Goal: Task Accomplishment & Management: Complete application form

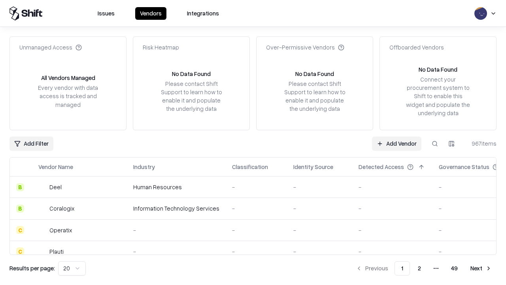
click at [397, 143] on link "Add Vendor" at bounding box center [396, 143] width 49 height 14
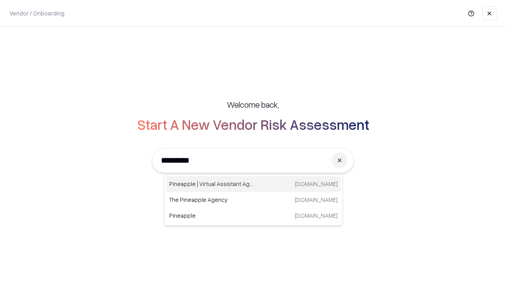
click at [254, 184] on div "Pineapple | Virtual Assistant Agency [DOMAIN_NAME]" at bounding box center [253, 184] width 175 height 16
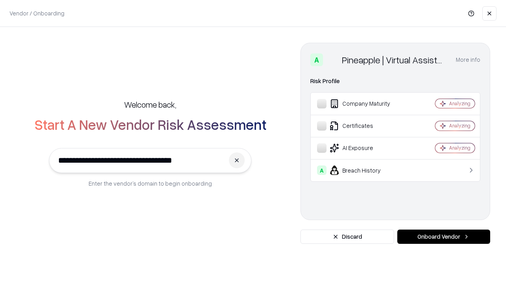
type input "**********"
click at [444, 237] on button "Onboard Vendor" at bounding box center [444, 236] width 93 height 14
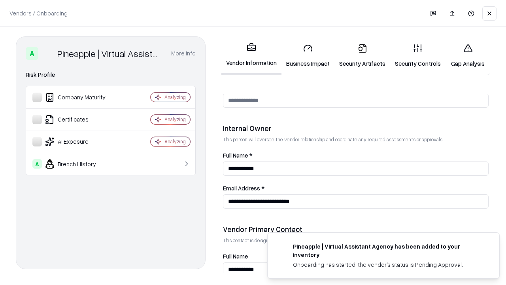
scroll to position [410, 0]
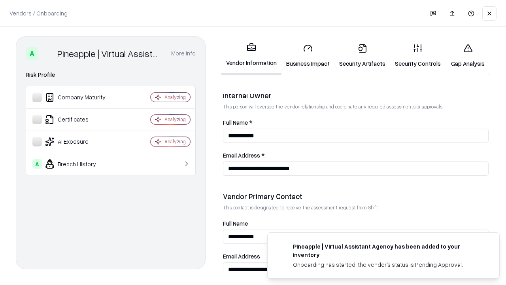
click at [308, 55] on link "Business Impact" at bounding box center [308, 55] width 53 height 37
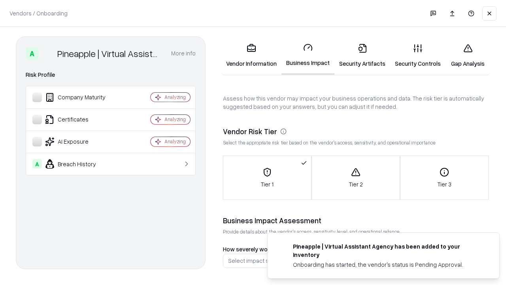
click at [362, 55] on link "Security Artifacts" at bounding box center [363, 55] width 56 height 37
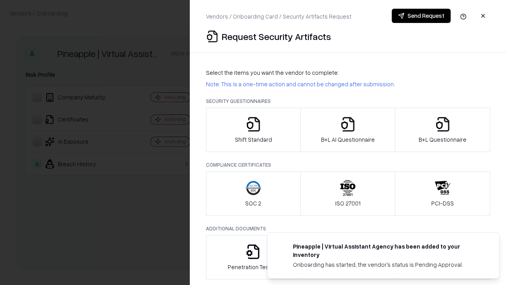
click at [253, 130] on icon "button" at bounding box center [254, 124] width 16 height 16
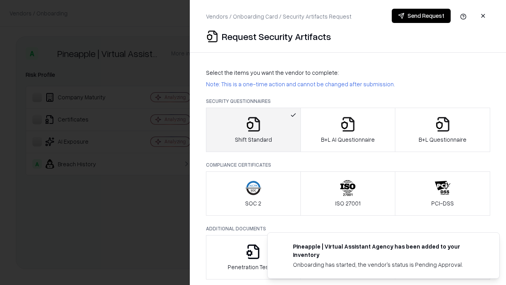
click at [421, 16] on button "Send Request" at bounding box center [421, 16] width 59 height 14
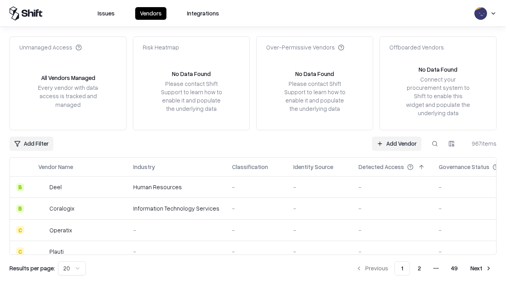
click at [435, 143] on button at bounding box center [435, 143] width 14 height 14
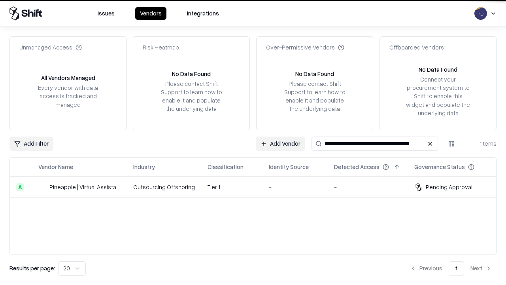
type input "**********"
click at [258, 187] on td "Tier 1" at bounding box center [231, 186] width 61 height 21
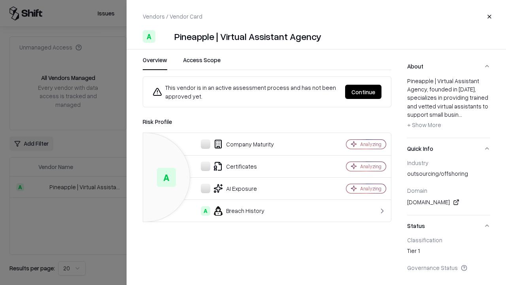
click at [364, 92] on button "Continue" at bounding box center [363, 92] width 36 height 14
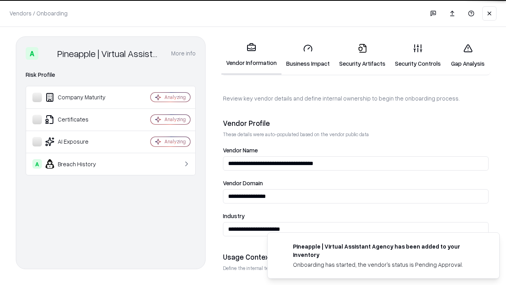
click at [362, 55] on link "Security Artifacts" at bounding box center [363, 55] width 56 height 37
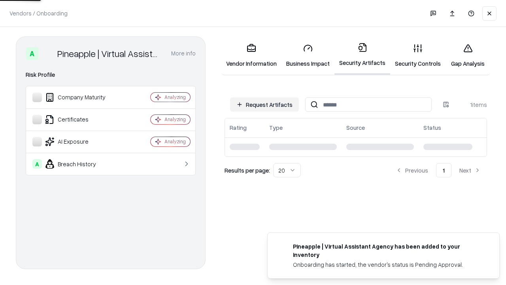
click at [468, 55] on link "Gap Analysis" at bounding box center [468, 55] width 45 height 37
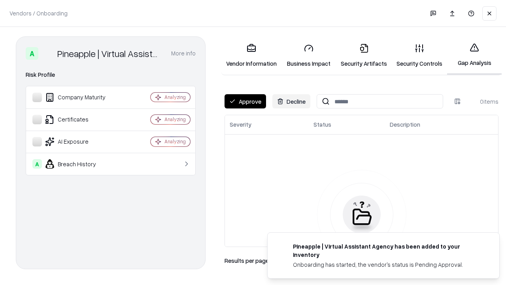
click at [245, 101] on button "Approve" at bounding box center [246, 101] width 42 height 14
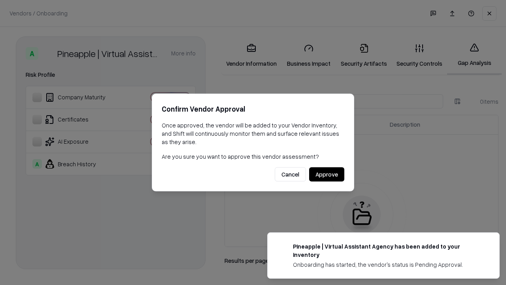
click at [327, 174] on button "Approve" at bounding box center [326, 174] width 35 height 14
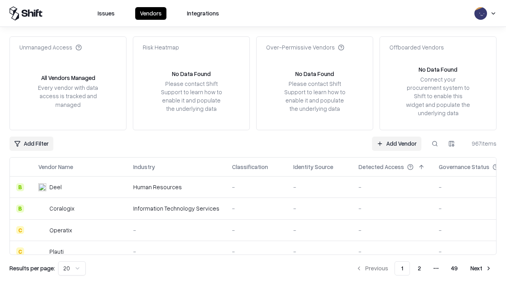
type input "**********"
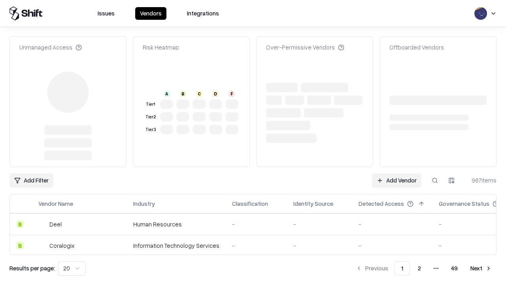
click at [397, 173] on link "Add Vendor" at bounding box center [396, 180] width 49 height 14
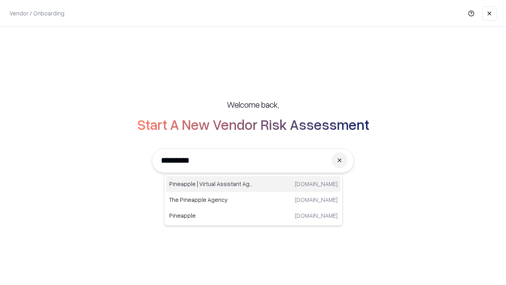
click at [254, 184] on div "Pineapple | Virtual Assistant Agency [DOMAIN_NAME]" at bounding box center [253, 184] width 175 height 16
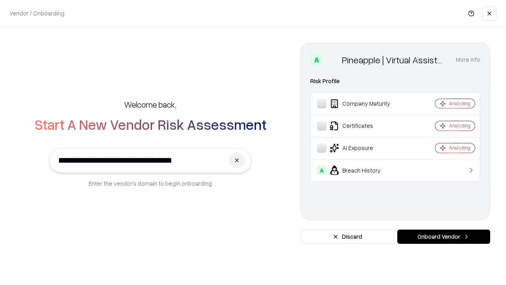
type input "**********"
click at [444, 237] on button "Onboard Vendor" at bounding box center [444, 236] width 93 height 14
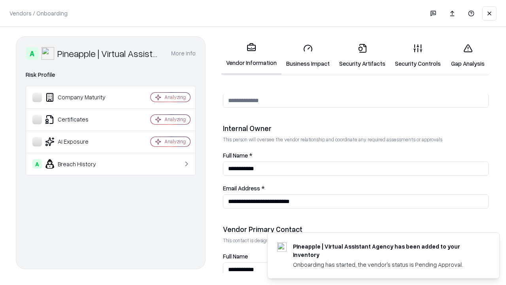
scroll to position [410, 0]
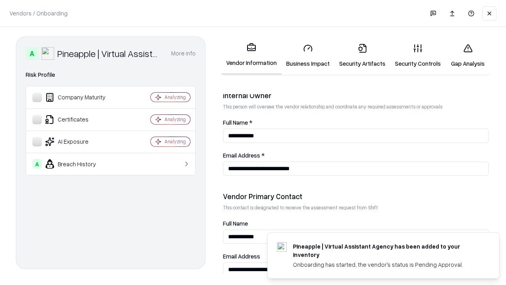
click at [468, 55] on link "Gap Analysis" at bounding box center [468, 55] width 45 height 37
